Goal: Information Seeking & Learning: Check status

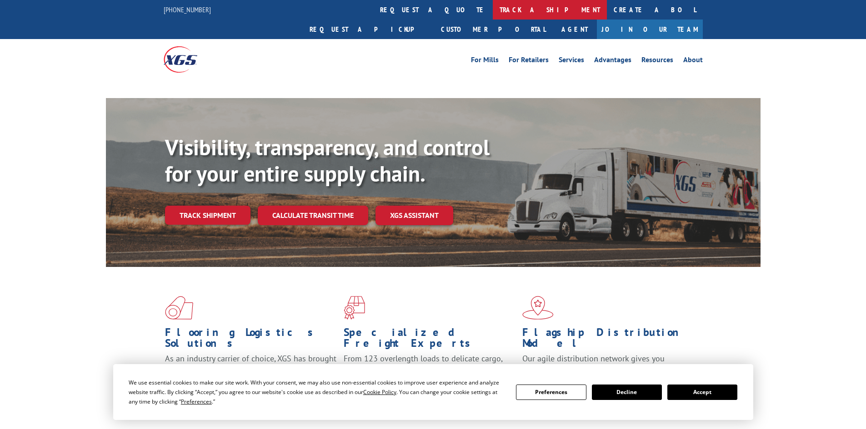
click at [493, 9] on link "track a shipment" at bounding box center [550, 10] width 114 height 20
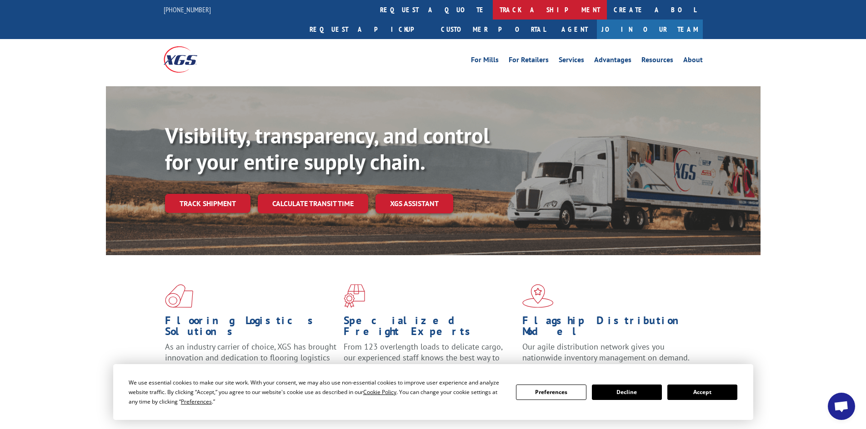
click at [493, 10] on link "track a shipment" at bounding box center [550, 10] width 114 height 20
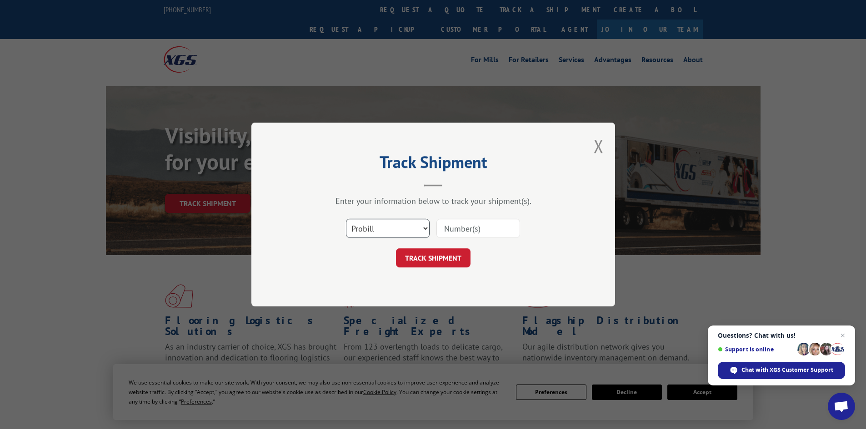
click at [381, 231] on select "Select category... Probill BOL PO" at bounding box center [388, 228] width 84 height 19
select select "bol"
click at [346, 219] on select "Select category... Probill BOL PO" at bounding box center [388, 228] width 84 height 19
click at [451, 227] on input at bounding box center [478, 228] width 84 height 19
paste input "6013452"
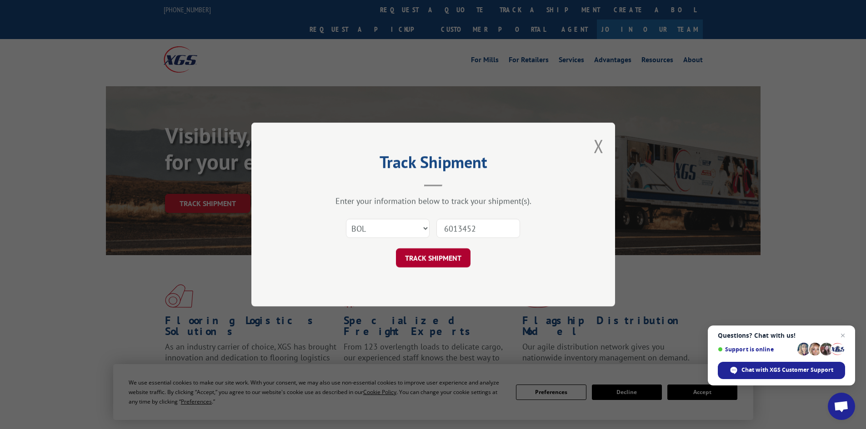
type input "6013452"
click at [436, 256] on button "TRACK SHIPMENT" at bounding box center [433, 258] width 75 height 19
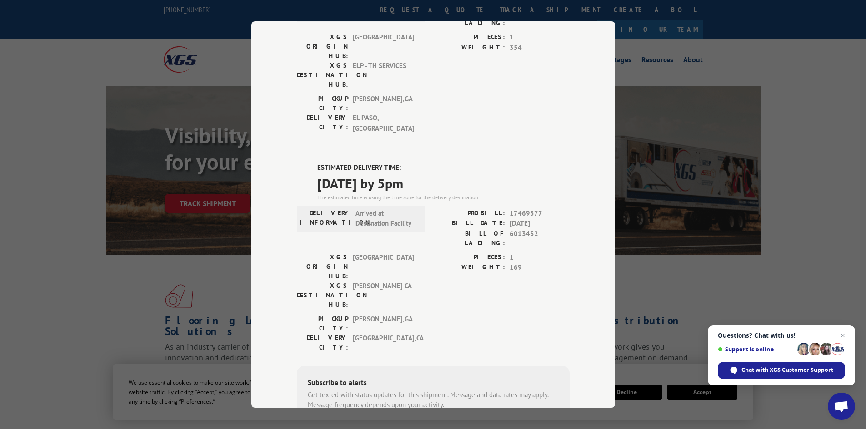
scroll to position [171, 0]
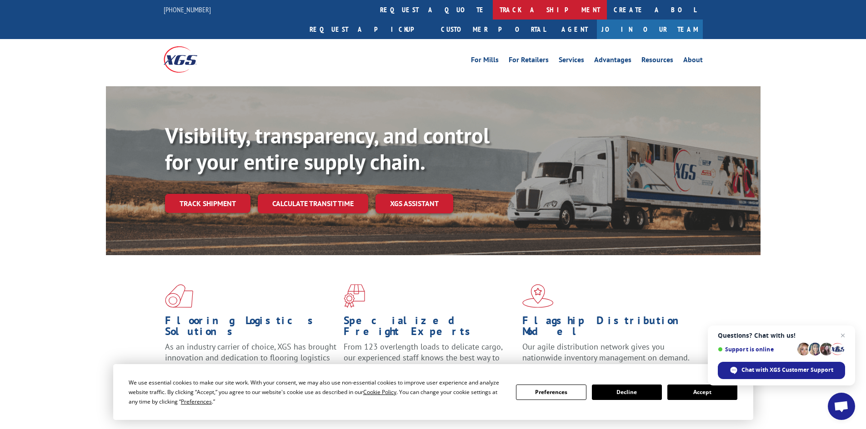
click at [493, 8] on link "track a shipment" at bounding box center [550, 10] width 114 height 20
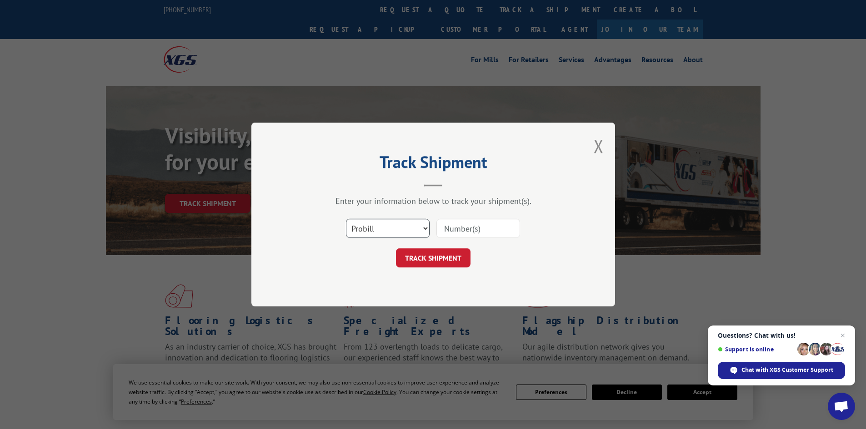
click at [392, 231] on select "Select category... Probill BOL PO" at bounding box center [388, 228] width 84 height 19
select select "bol"
click at [346, 219] on select "Select category... Probill BOL PO" at bounding box center [388, 228] width 84 height 19
click at [458, 225] on input at bounding box center [478, 228] width 84 height 19
paste input "6020722"
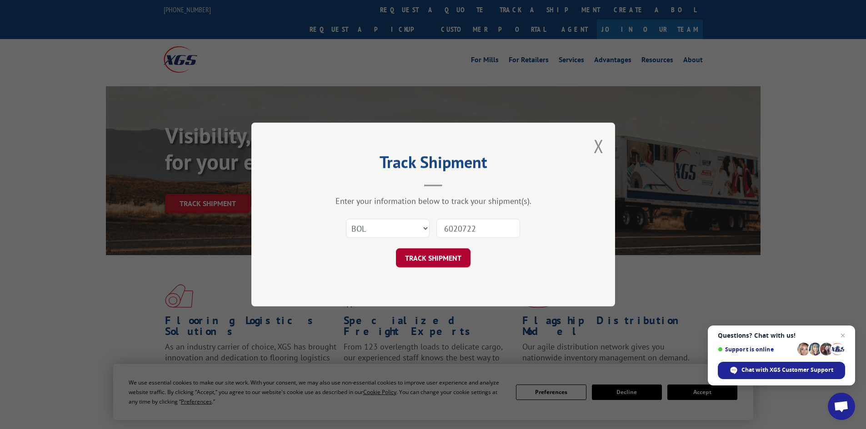
type input "6020722"
click at [430, 258] on button "TRACK SHIPMENT" at bounding box center [433, 258] width 75 height 19
